Goal: Information Seeking & Learning: Find contact information

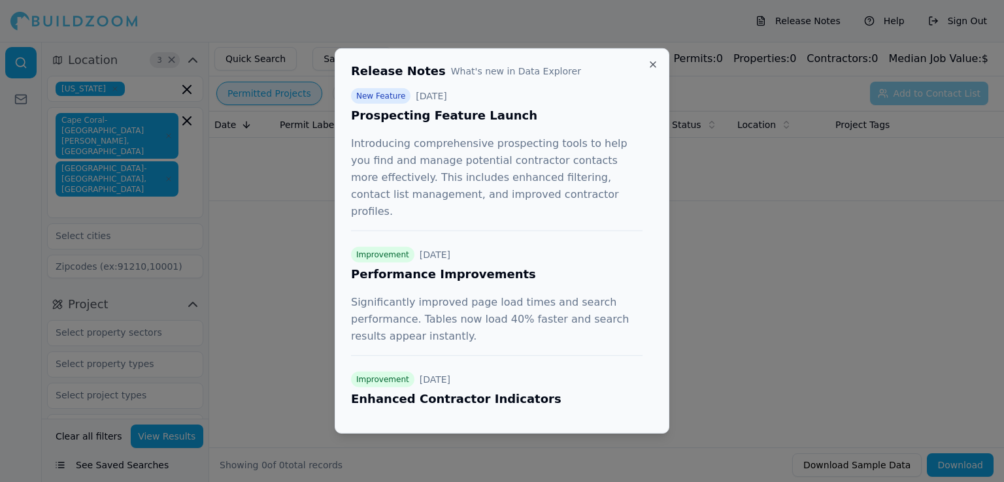
scroll to position [327, 0]
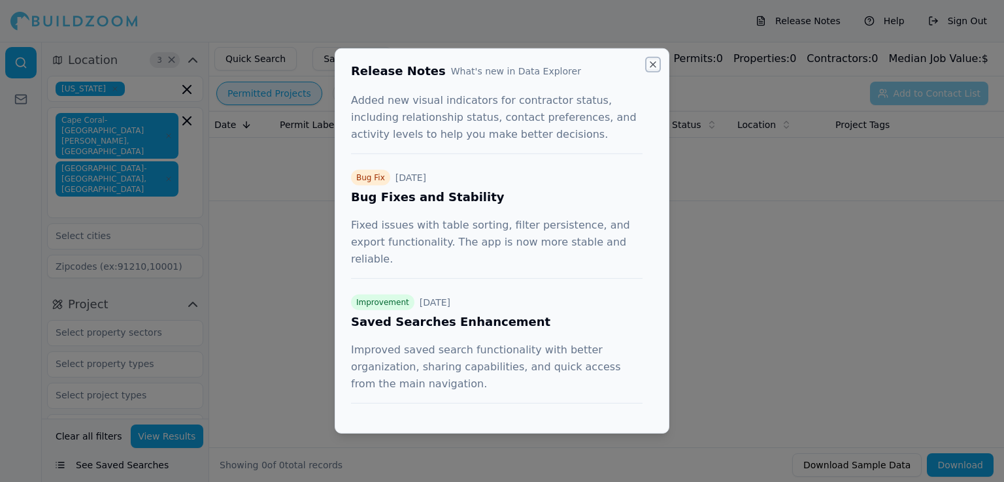
click at [653, 65] on button "Close" at bounding box center [652, 64] width 10 height 10
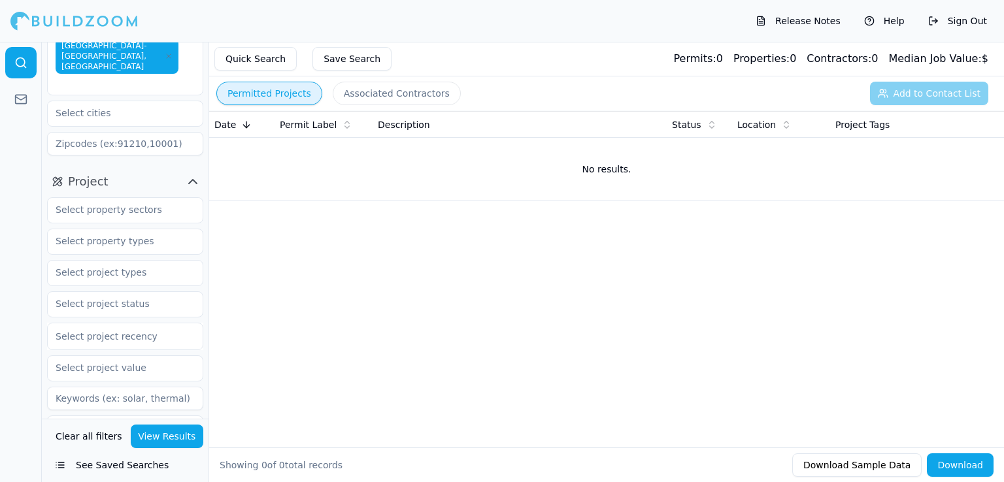
scroll to position [124, 0]
click at [191, 172] on icon "button" at bounding box center [193, 180] width 16 height 16
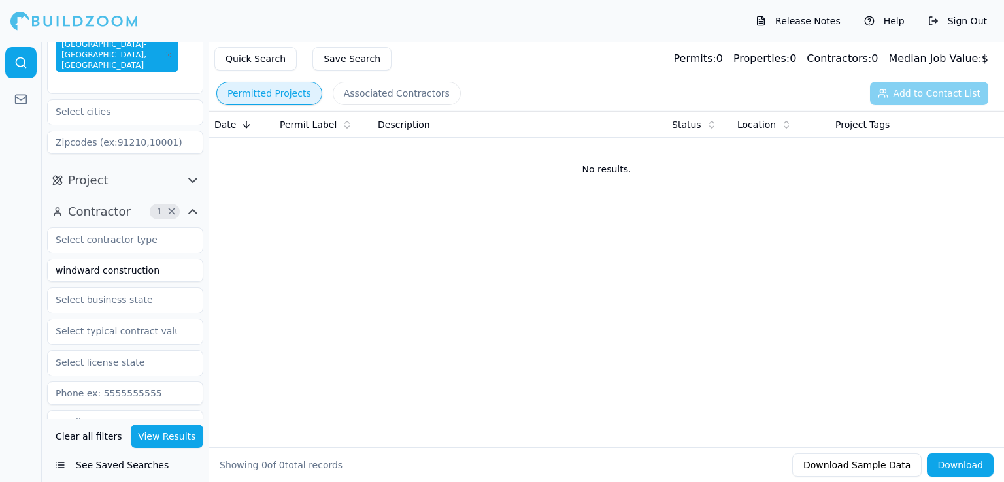
click at [191, 204] on icon "button" at bounding box center [193, 212] width 16 height 16
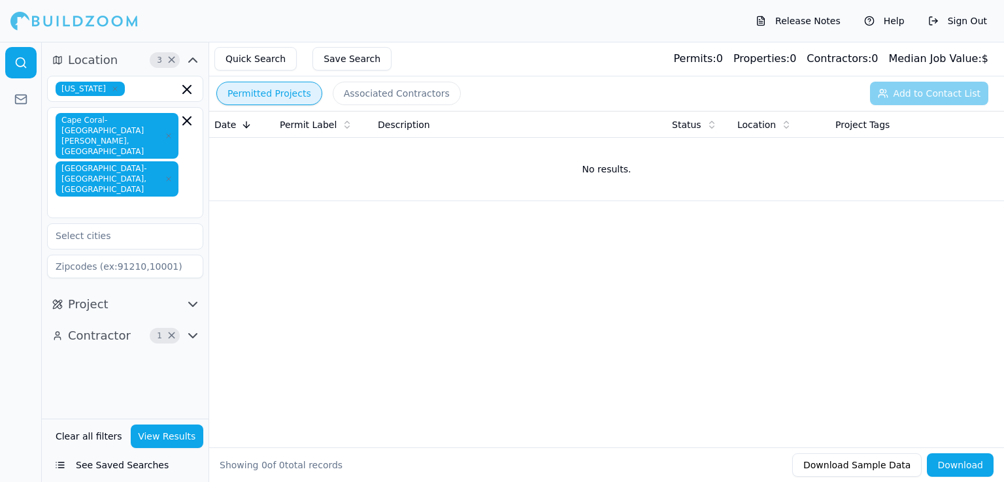
click at [191, 303] on icon "button" at bounding box center [193, 305] width 8 height 4
click at [191, 297] on icon "button" at bounding box center [193, 305] width 16 height 16
click at [193, 328] on icon "button" at bounding box center [193, 336] width 16 height 16
click at [171, 333] on span "×" at bounding box center [172, 336] width 10 height 7
click at [191, 328] on icon "button" at bounding box center [193, 336] width 16 height 16
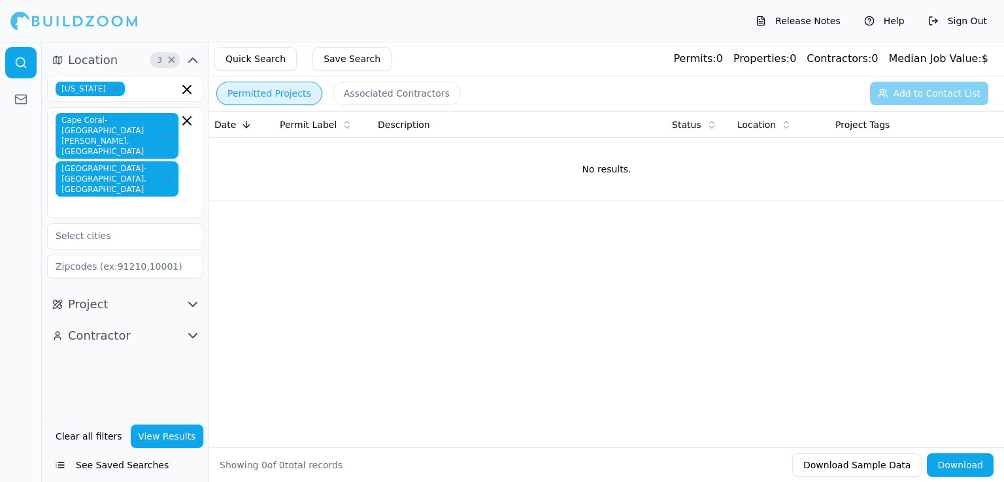
click at [191, 328] on icon "button" at bounding box center [193, 336] width 16 height 16
click at [139, 352] on input "text" at bounding box center [117, 364] width 139 height 24
click at [95, 425] on div "Architect" at bounding box center [125, 435] width 150 height 21
click at [177, 442] on button "View Results" at bounding box center [167, 437] width 73 height 24
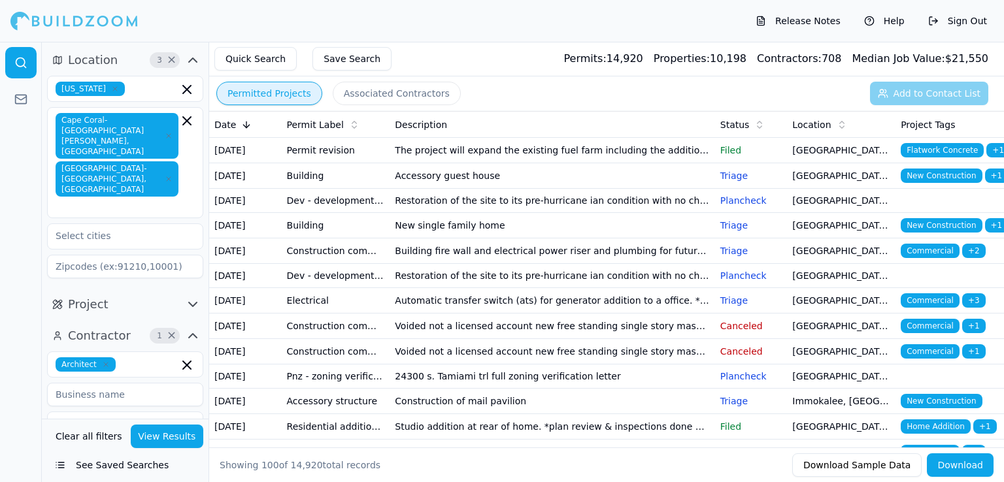
click at [817, 84] on div "Permitted Projects Associated Contractors Add to Contact List" at bounding box center [606, 93] width 794 height 34
drag, startPoint x: 591, startPoint y: 53, endPoint x: 677, endPoint y: 61, distance: 86.0
click at [677, 61] on div "Quick Search Save Search Permits: 14,920 Properties: 10,198 Contractors: 708 Me…" at bounding box center [606, 59] width 794 height 35
click at [677, 61] on div "Permits: 14,920 Properties: 10,198 Contractors: 708 Median Job Value: $ 21,550" at bounding box center [776, 59] width 424 height 16
click at [566, 84] on div "Permitted Projects Associated Contractors Add to Contact List" at bounding box center [606, 93] width 794 height 34
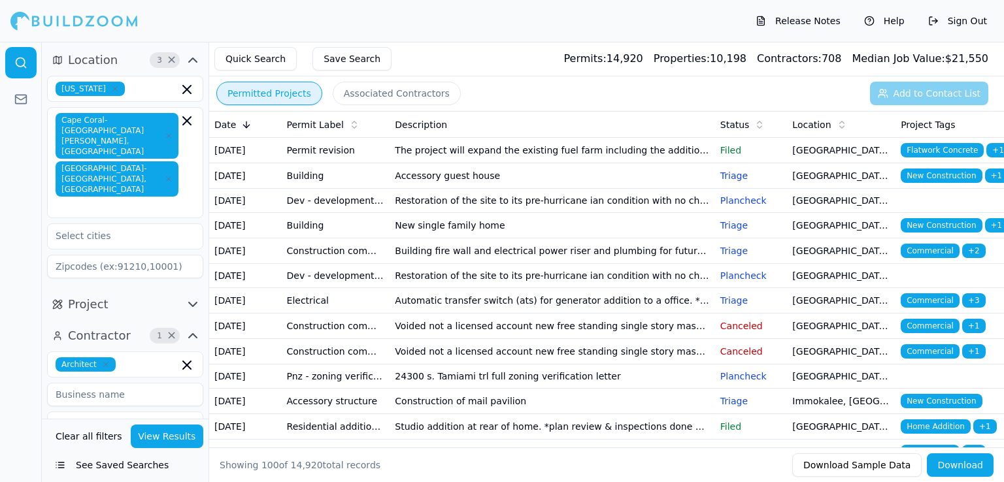
click at [572, 97] on div "Permitted Projects Associated Contractors Add to Contact List" at bounding box center [606, 93] width 794 height 34
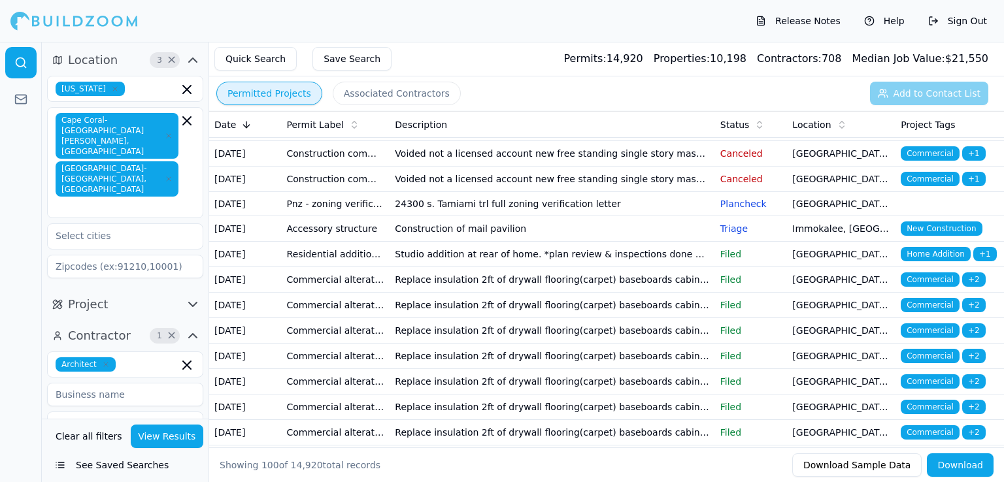
click at [192, 328] on icon "button" at bounding box center [193, 336] width 16 height 16
click at [183, 357] on icon "button" at bounding box center [187, 365] width 16 height 16
click at [191, 328] on icon "button" at bounding box center [193, 336] width 16 height 16
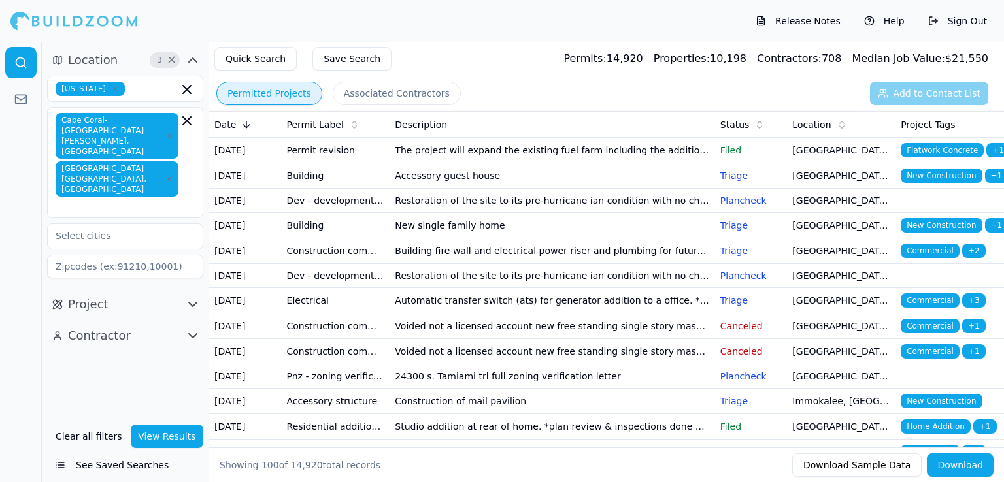
click at [196, 297] on icon "button" at bounding box center [193, 305] width 16 height 16
click at [189, 303] on icon "button" at bounding box center [193, 305] width 8 height 4
click at [193, 328] on icon "button" at bounding box center [193, 336] width 16 height 16
click at [141, 352] on input "text" at bounding box center [117, 364] width 139 height 24
click at [96, 425] on div "Architect" at bounding box center [125, 435] width 150 height 21
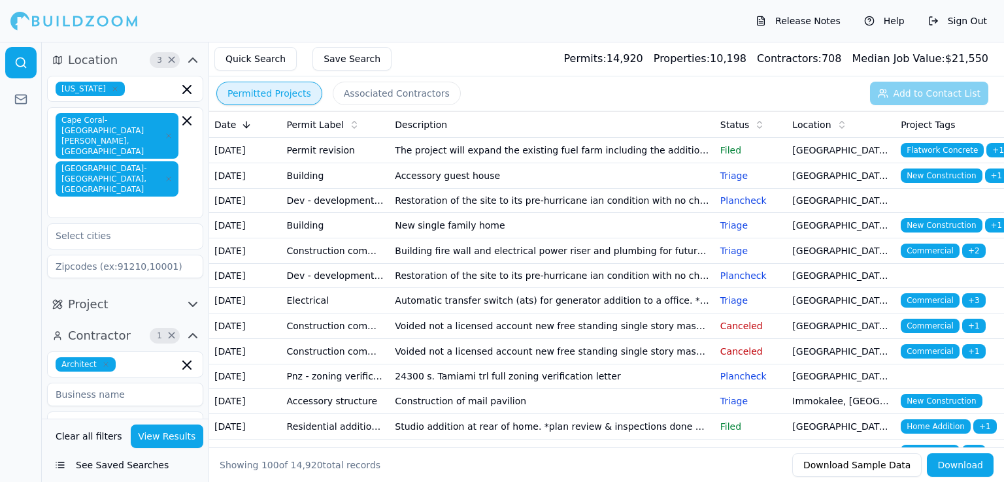
click at [170, 429] on button "View Results" at bounding box center [167, 437] width 73 height 24
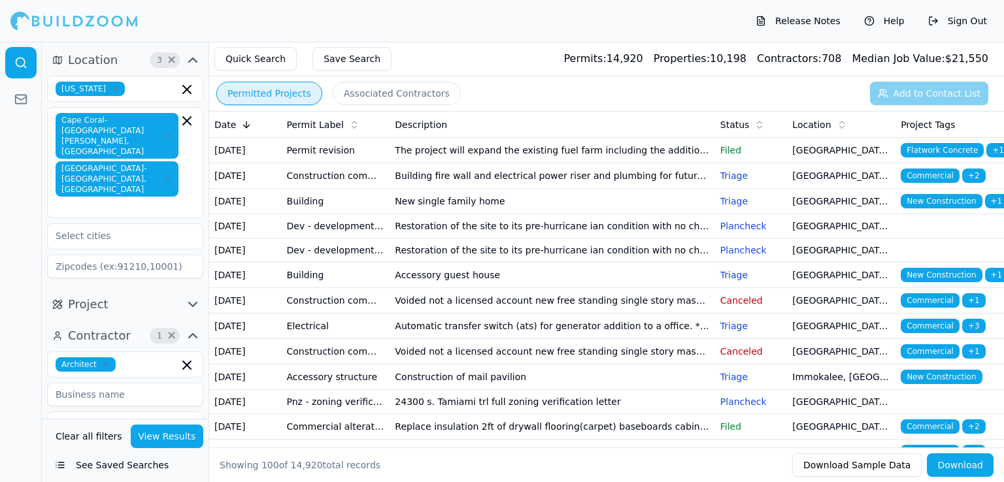
click at [392, 96] on button "Associated Contractors" at bounding box center [397, 94] width 128 height 24
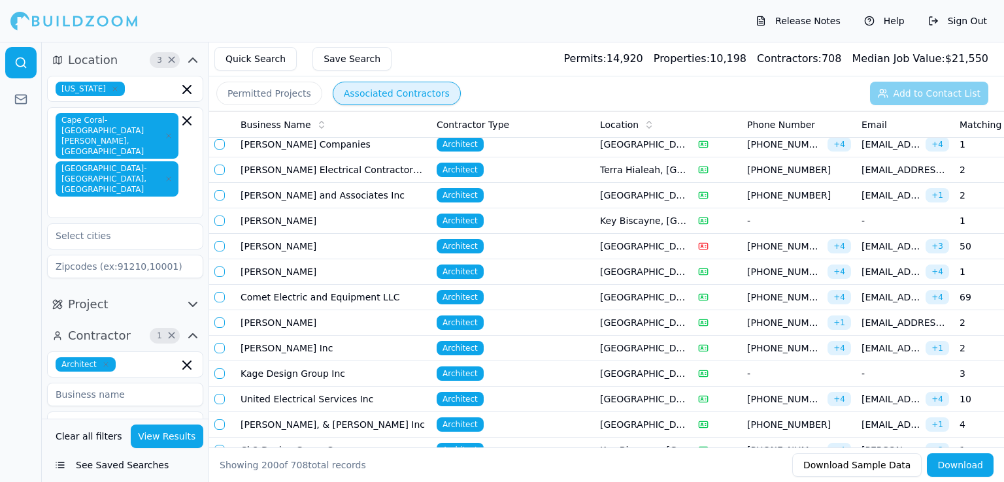
scroll to position [1941, 0]
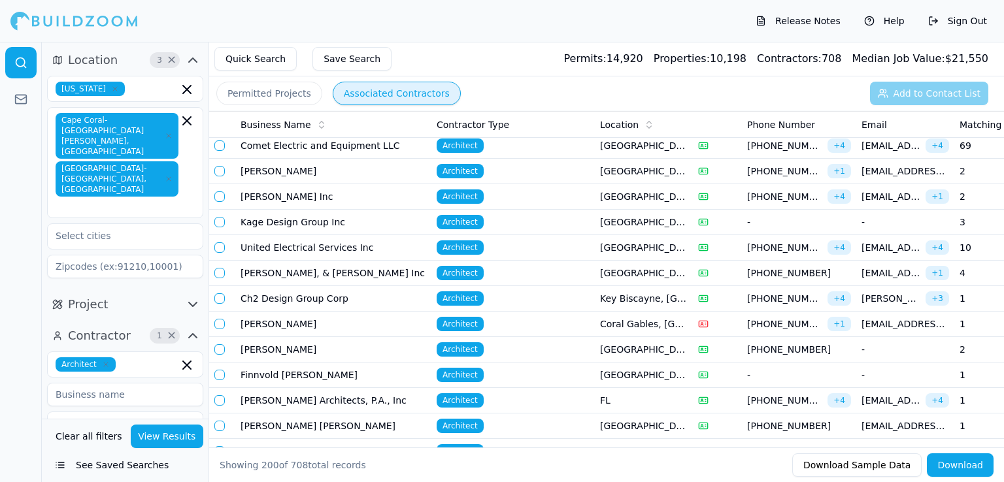
click at [954, 466] on button "Download" at bounding box center [959, 465] width 67 height 24
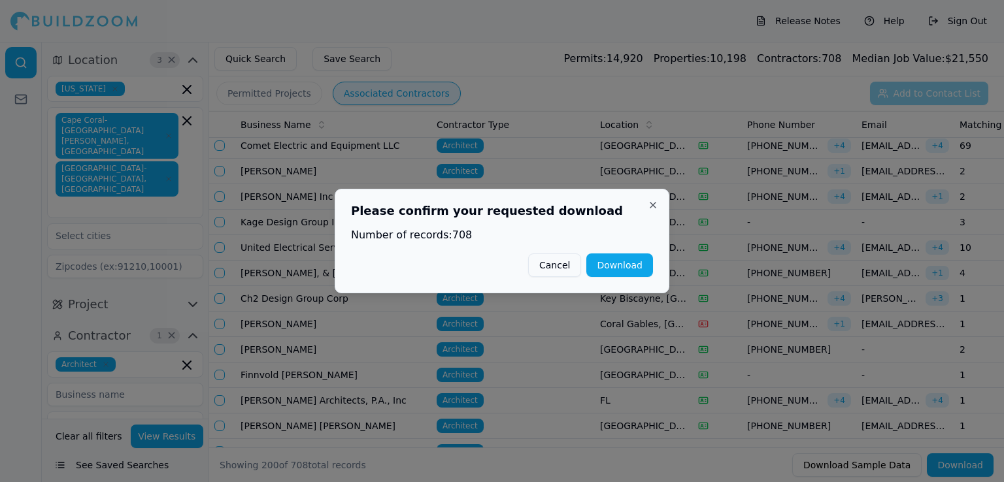
click at [620, 267] on button "Download" at bounding box center [619, 266] width 67 height 24
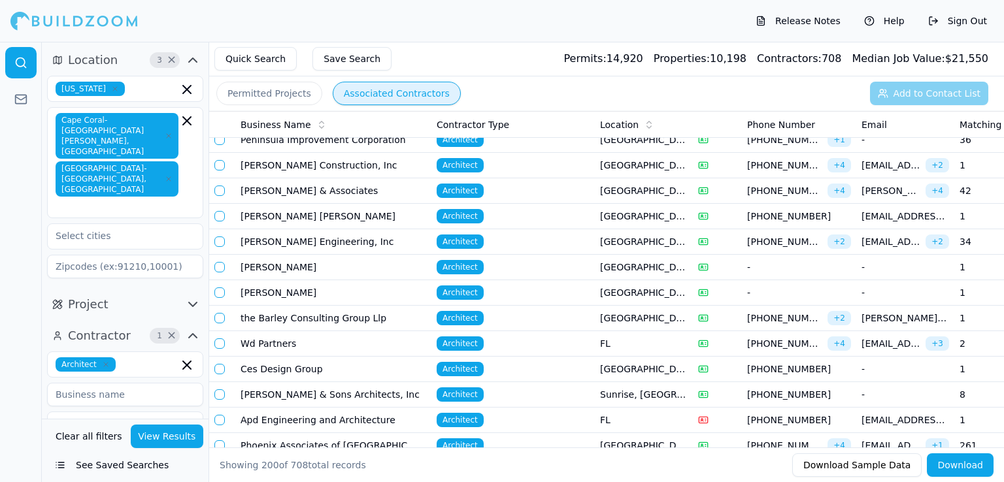
scroll to position [750, 0]
click at [338, 236] on td "[PERSON_NAME] Engineering, Inc" at bounding box center [333, 241] width 196 height 25
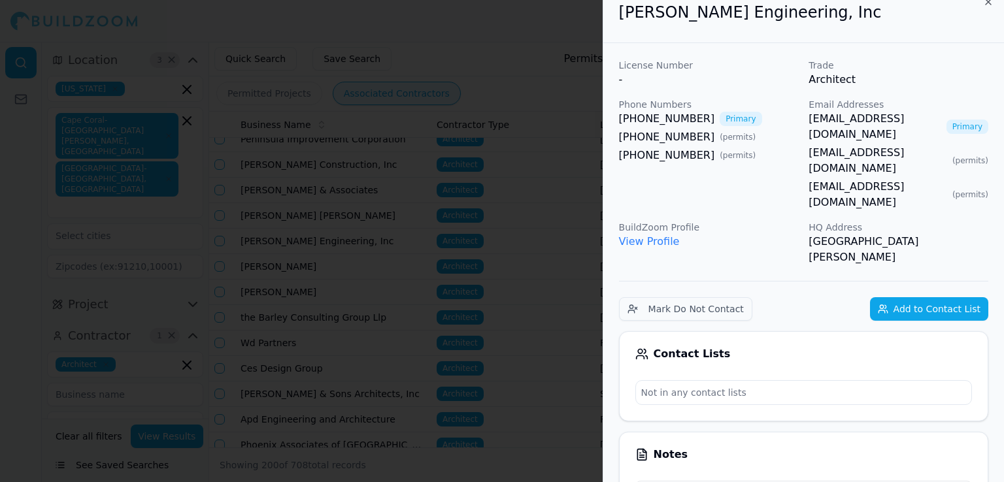
scroll to position [0, 0]
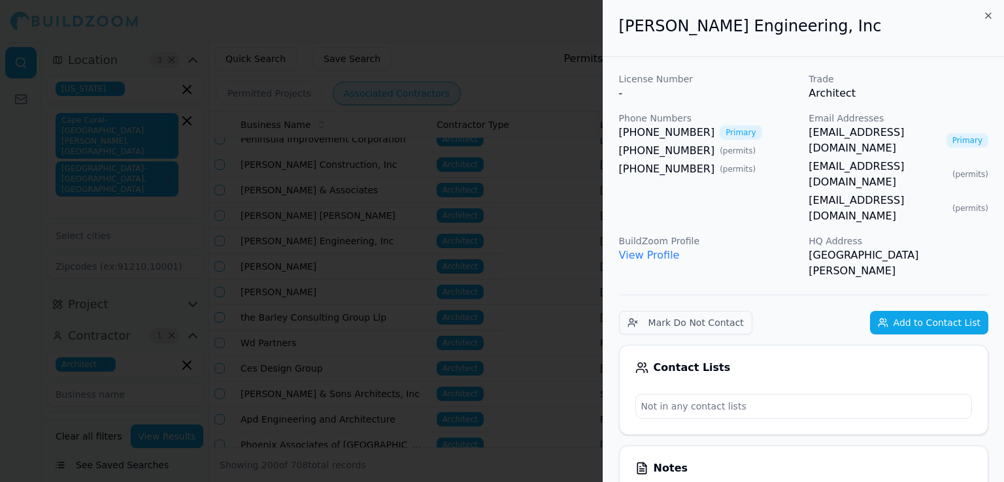
click at [640, 249] on link "View Profile" at bounding box center [649, 255] width 61 height 12
click at [598, 218] on div at bounding box center [502, 241] width 1004 height 482
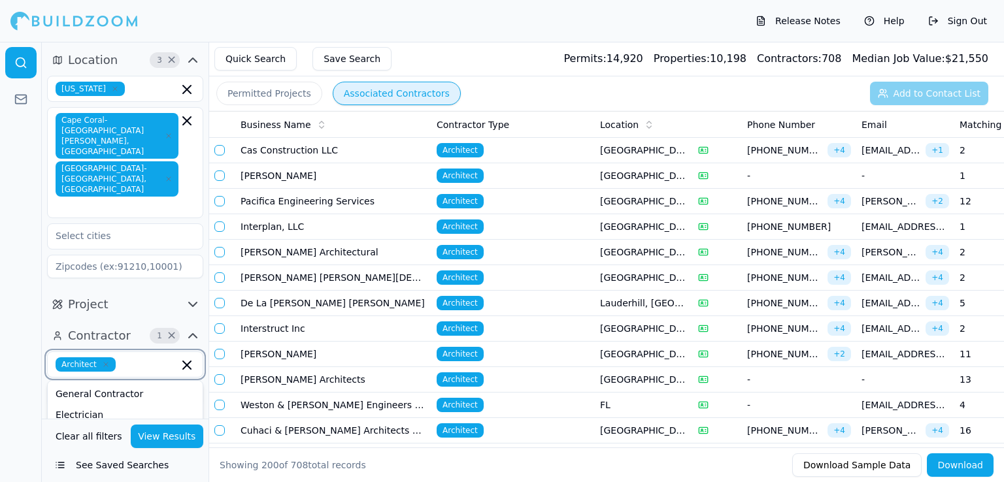
click at [128, 357] on input "text" at bounding box center [149, 364] width 57 height 14
click at [104, 363] on icon "button" at bounding box center [106, 365] width 4 height 4
click at [0, 328] on div at bounding box center [21, 262] width 42 height 440
click at [91, 383] on input at bounding box center [125, 395] width 156 height 24
click at [242, 103] on button "Permitted Projects" at bounding box center [269, 94] width 106 height 24
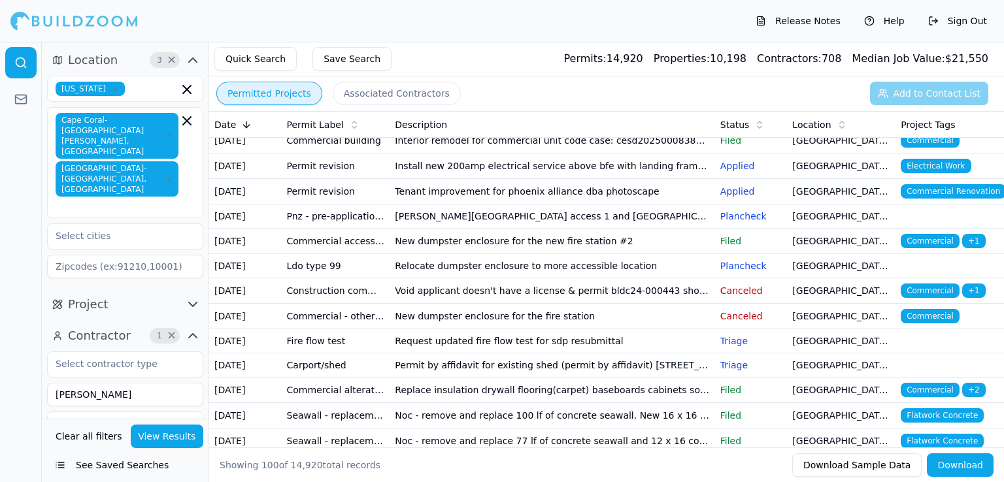
scroll to position [595, 0]
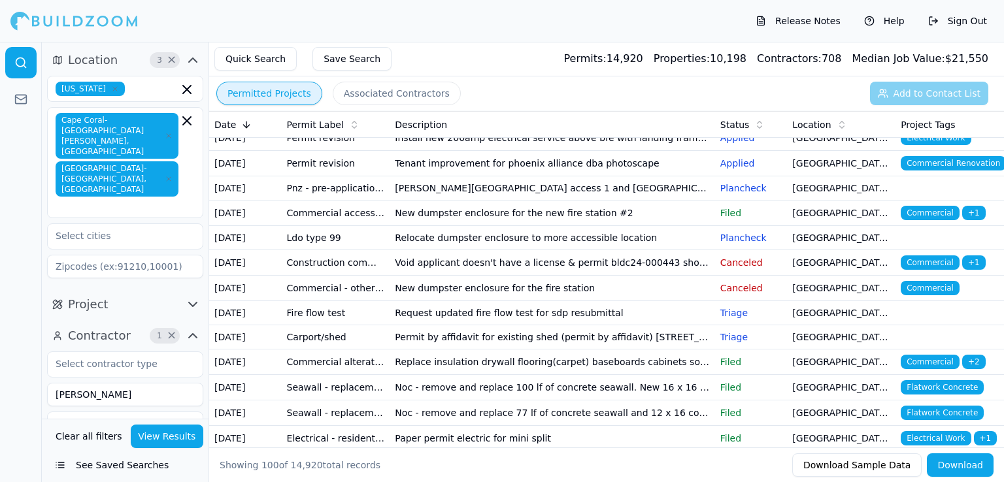
click at [575, 100] on td "Bsu is proposing the implementation of an additional class l injection well (lw…" at bounding box center [551, 86] width 325 height 25
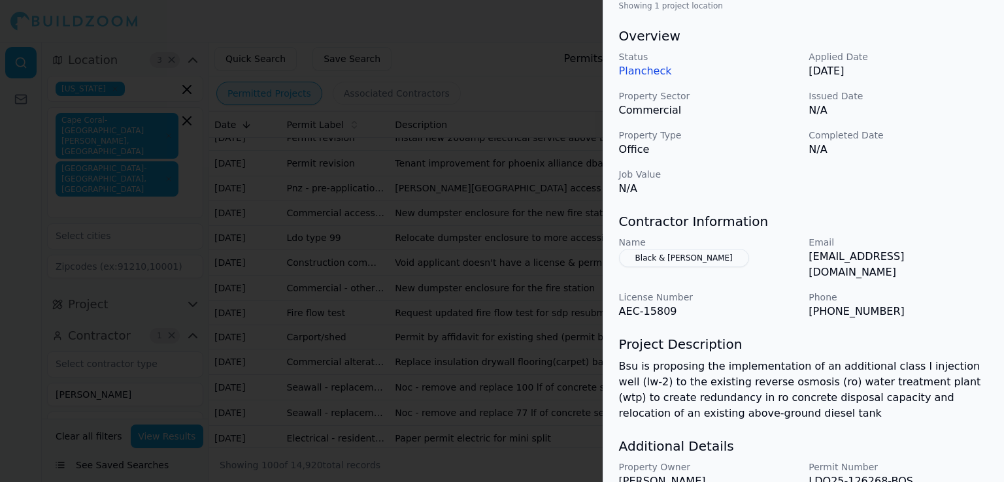
scroll to position [433, 0]
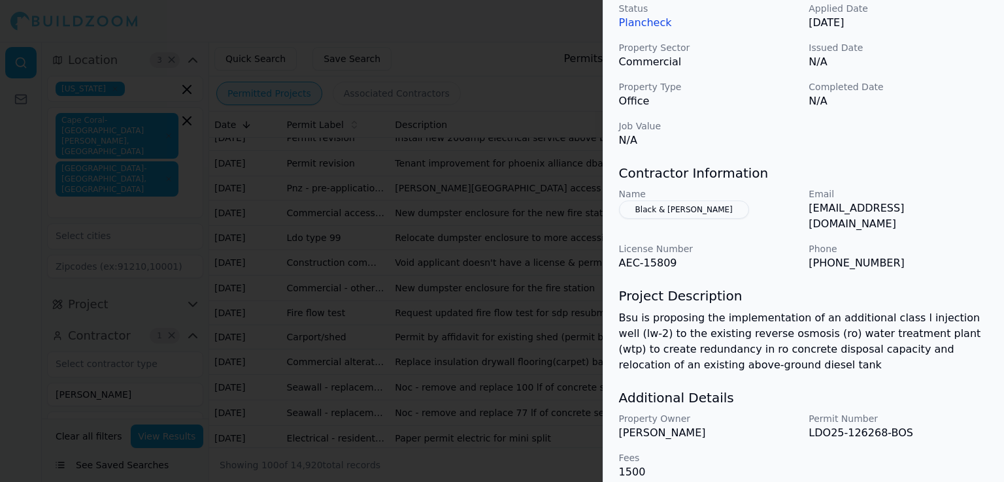
click at [559, 382] on div at bounding box center [502, 241] width 1004 height 482
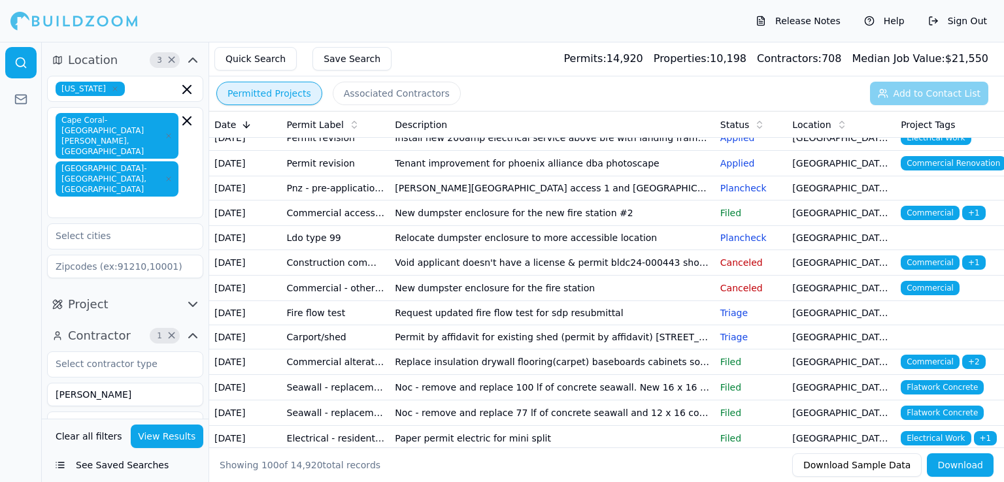
click at [99, 383] on input "[PERSON_NAME]" at bounding box center [125, 395] width 156 height 24
type input "[PERSON_NAME] general contracting"
click at [178, 438] on button "View Results" at bounding box center [167, 437] width 73 height 24
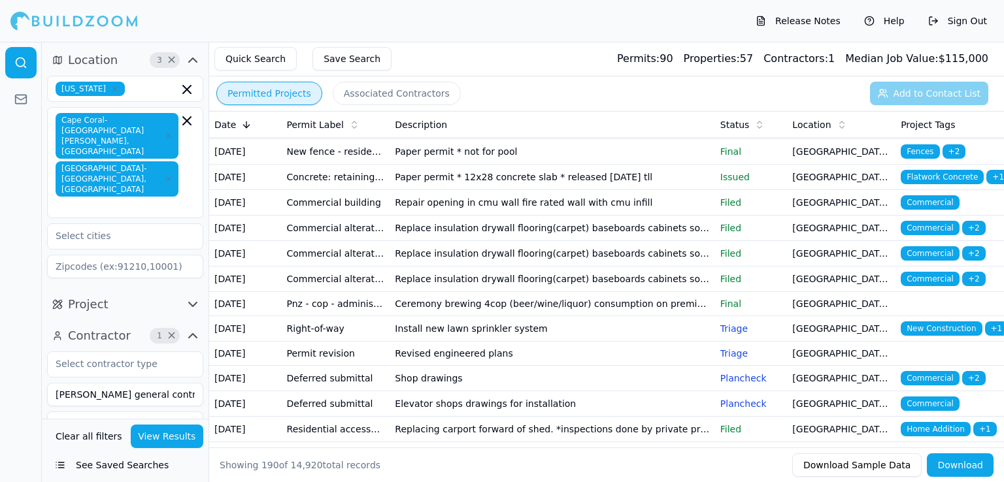
scroll to position [227, 0]
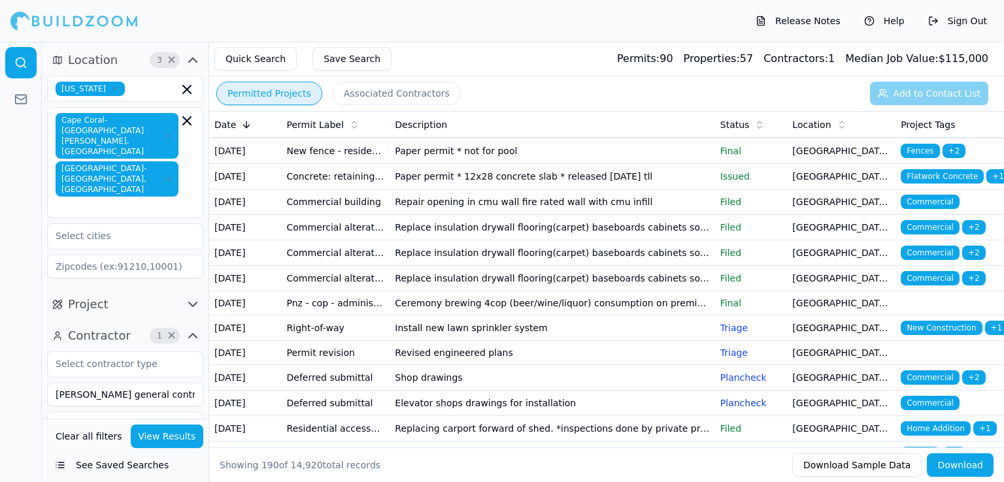
click at [413, 113] on td "Massage therapy" at bounding box center [551, 101] width 325 height 24
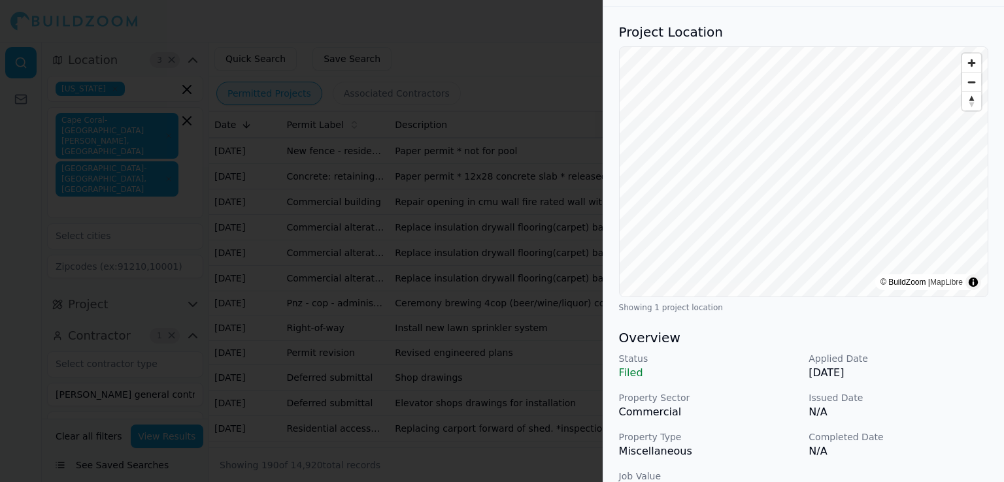
scroll to position [0, 0]
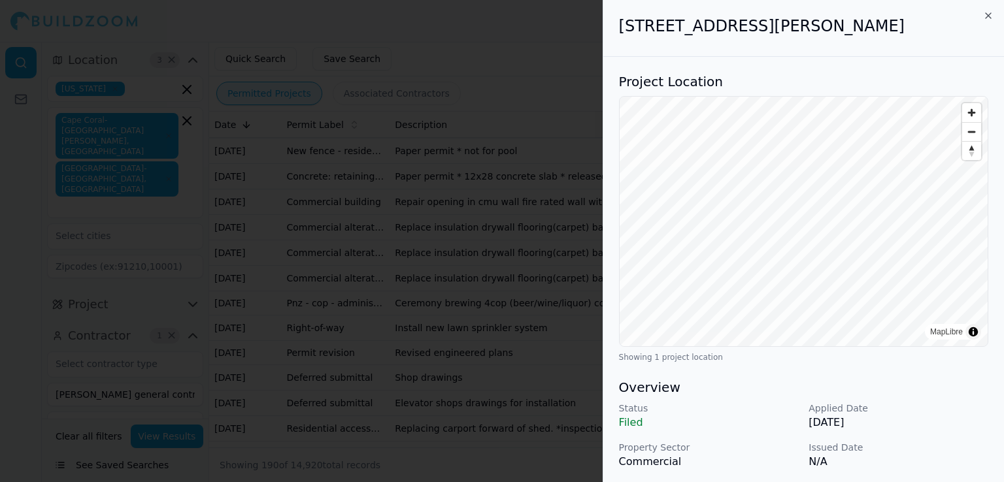
click at [523, 274] on div at bounding box center [502, 241] width 1004 height 482
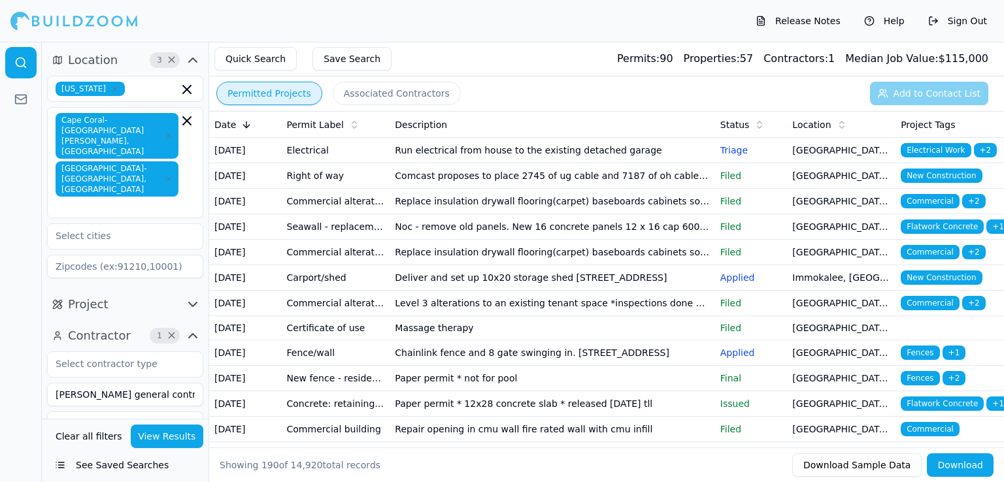
click at [448, 155] on td "Run electrical from house to the existing detached garage" at bounding box center [551, 150] width 325 height 25
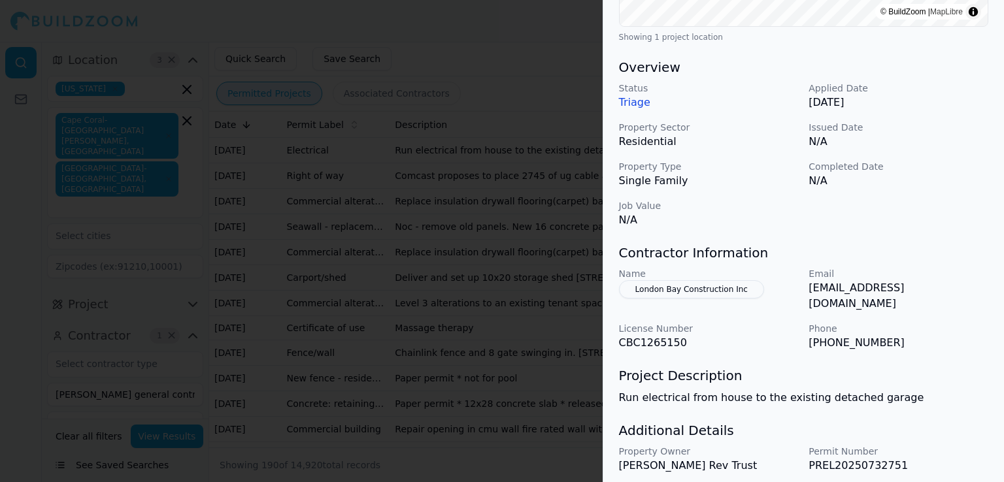
scroll to position [385, 0]
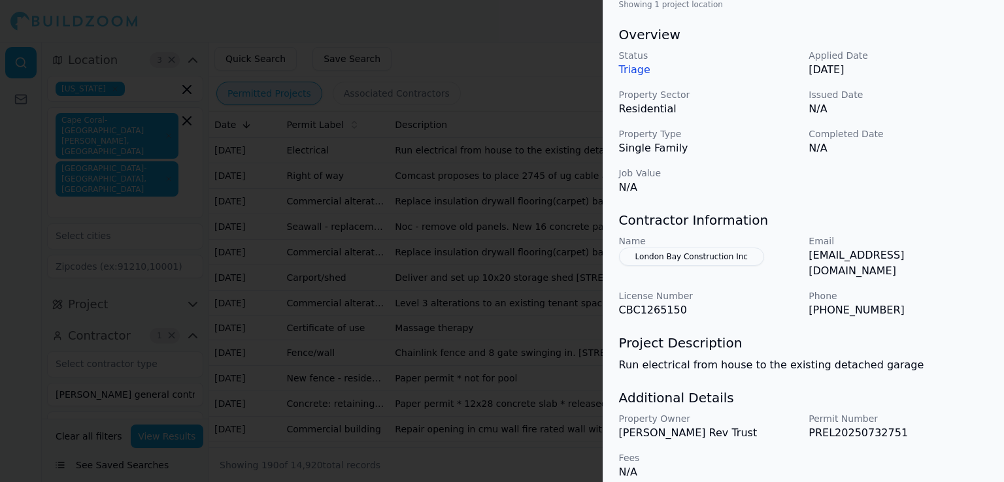
click at [536, 286] on div at bounding box center [502, 241] width 1004 height 482
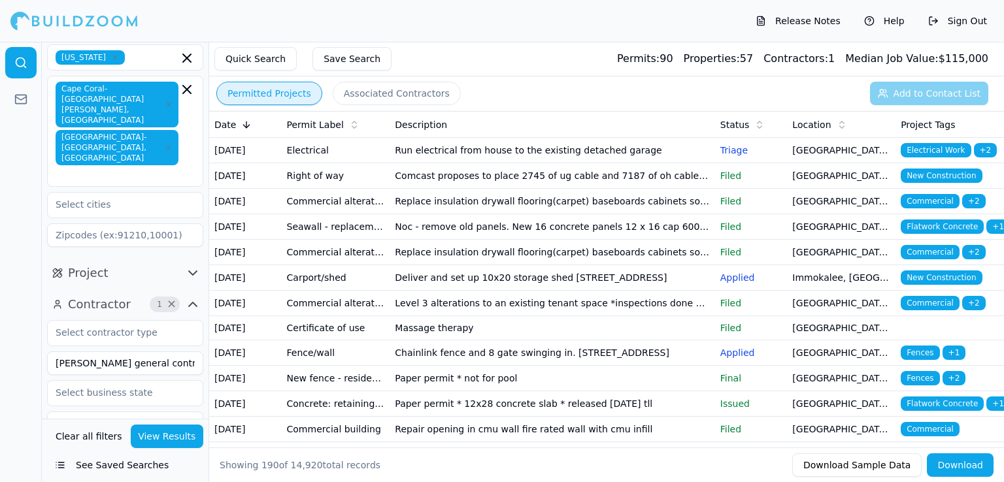
scroll to position [0, 0]
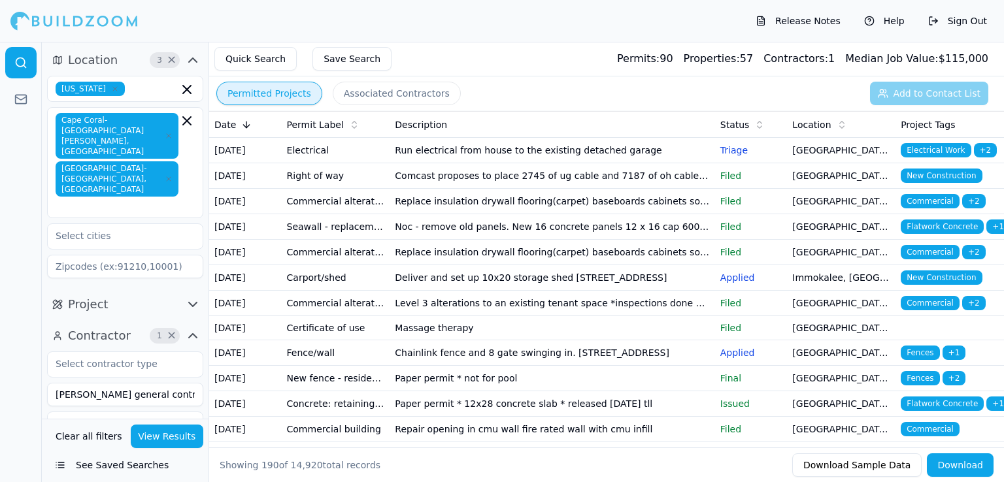
click at [176, 383] on input "[PERSON_NAME] general contracting" at bounding box center [125, 395] width 156 height 24
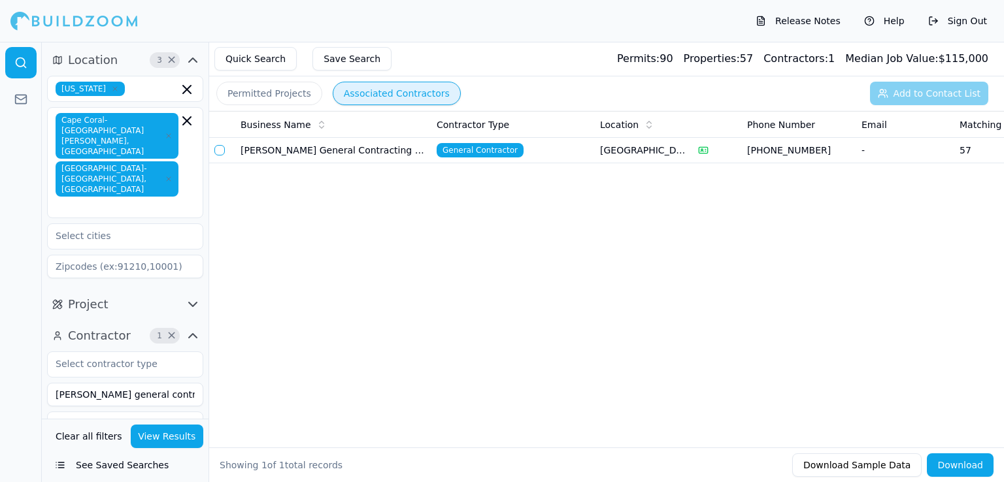
click at [350, 89] on button "Associated Contractors" at bounding box center [397, 94] width 128 height 24
click at [342, 156] on td "[PERSON_NAME] General Contracting LLC" at bounding box center [333, 150] width 196 height 25
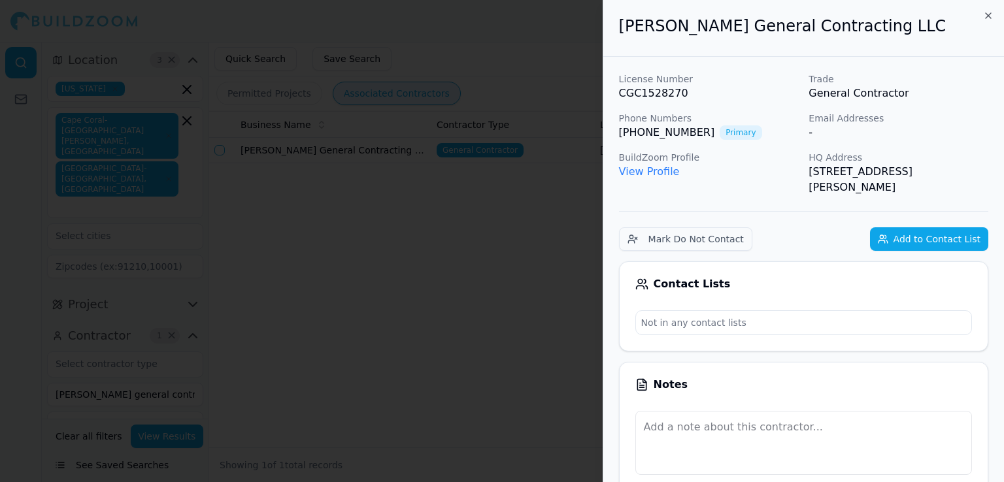
click at [659, 176] on link "View Profile" at bounding box center [649, 171] width 61 height 12
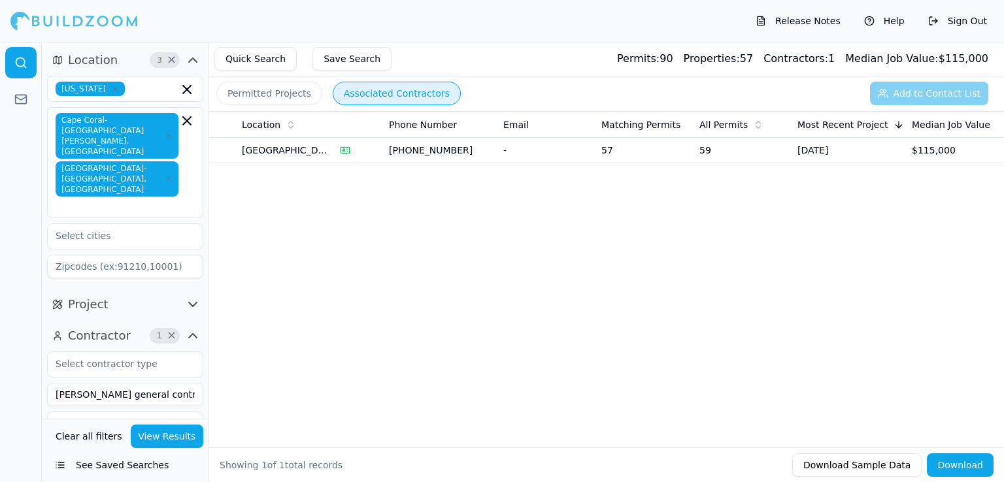
click at [154, 383] on input "[PERSON_NAME] general contracting" at bounding box center [125, 395] width 156 height 24
click at [251, 306] on div "Business Name Contractor Type Location Phone Number Email Matching Permits All …" at bounding box center [606, 258] width 794 height 295
click at [193, 59] on icon "button" at bounding box center [193, 60] width 8 height 4
